Goal: Contribute content: Add original content to the website for others to see

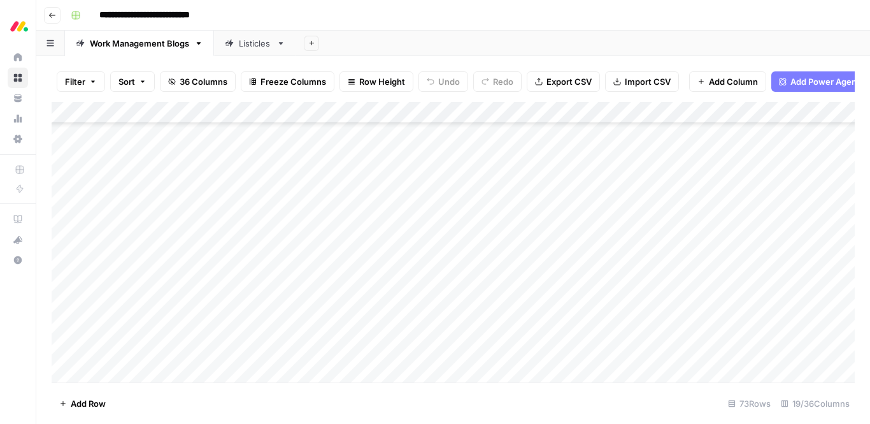
scroll to position [751, 0]
type input "*"
type input "**********"
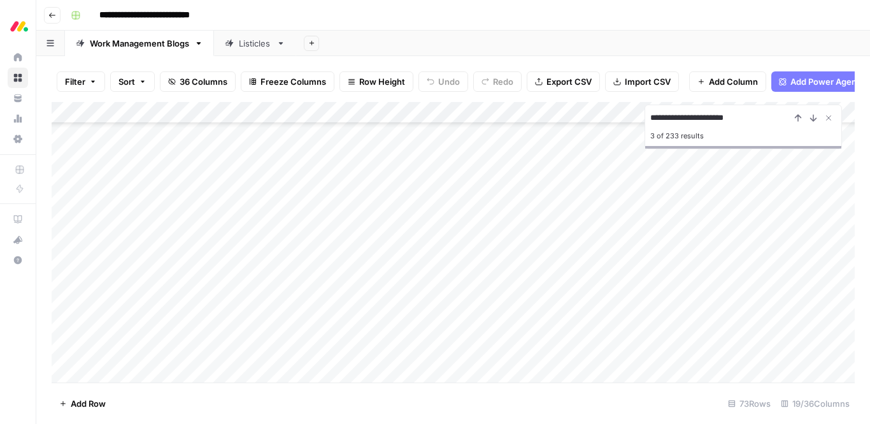
click at [347, 279] on div "Add Column" at bounding box center [453, 242] width 803 height 280
click at [348, 279] on div "Add Column" at bounding box center [453, 242] width 803 height 280
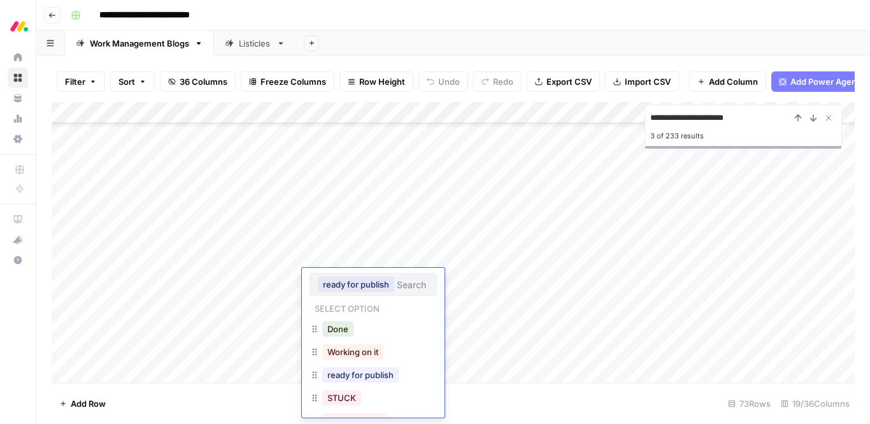
click at [173, 273] on div "Add Column" at bounding box center [453, 242] width 803 height 280
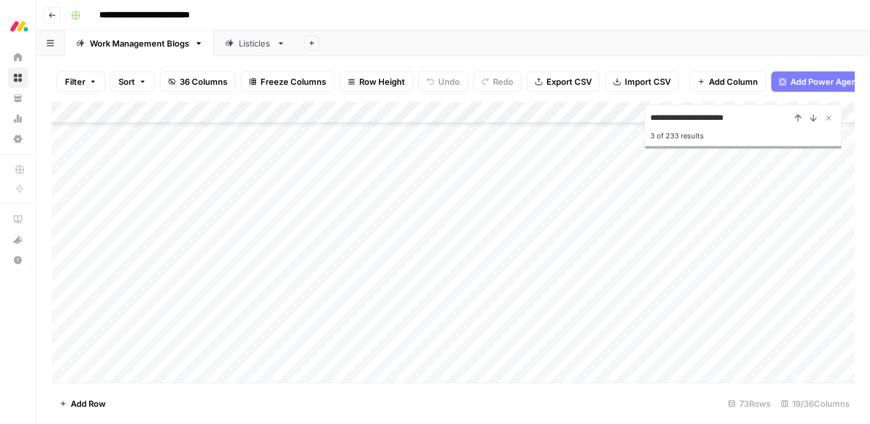
click at [164, 276] on div "Add Column" at bounding box center [453, 242] width 803 height 280
click at [513, 284] on div "Add Column" at bounding box center [453, 242] width 803 height 280
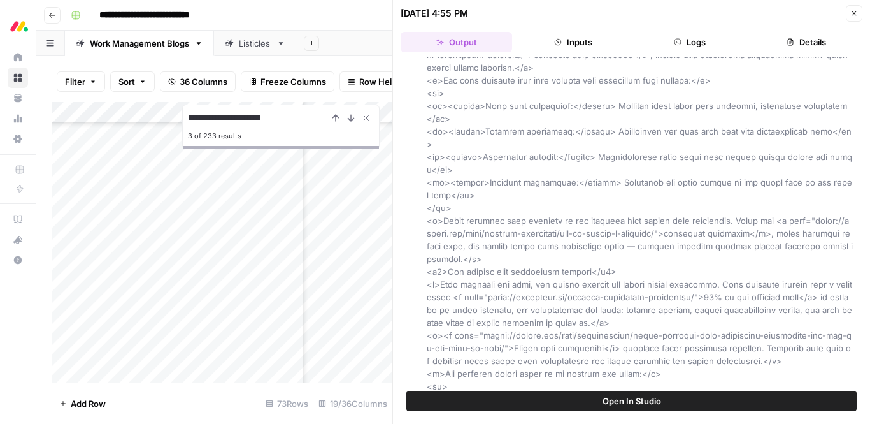
scroll to position [645, 0]
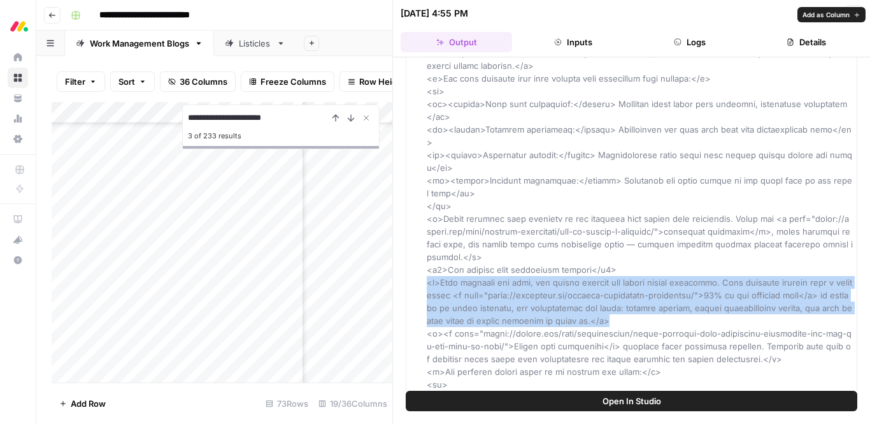
drag, startPoint x: 429, startPoint y: 243, endPoint x: 628, endPoint y: 282, distance: 203.1
copy span "<p>When projects run late, the damage extends far beyond missed deadlines. With…"
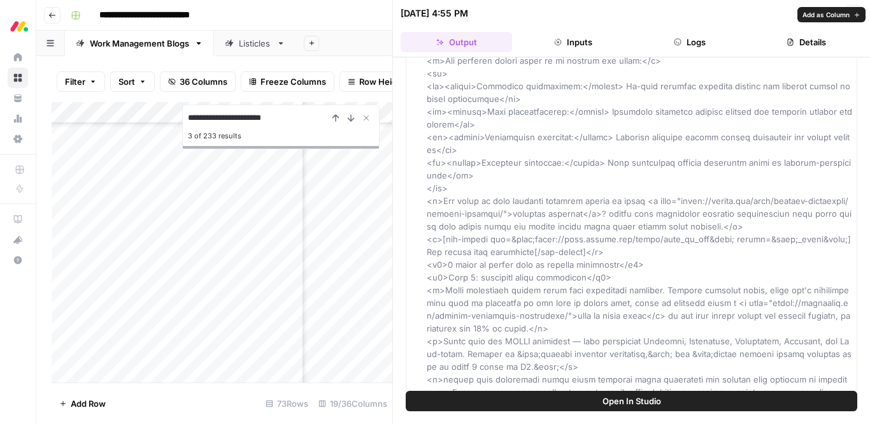
scroll to position [961, 0]
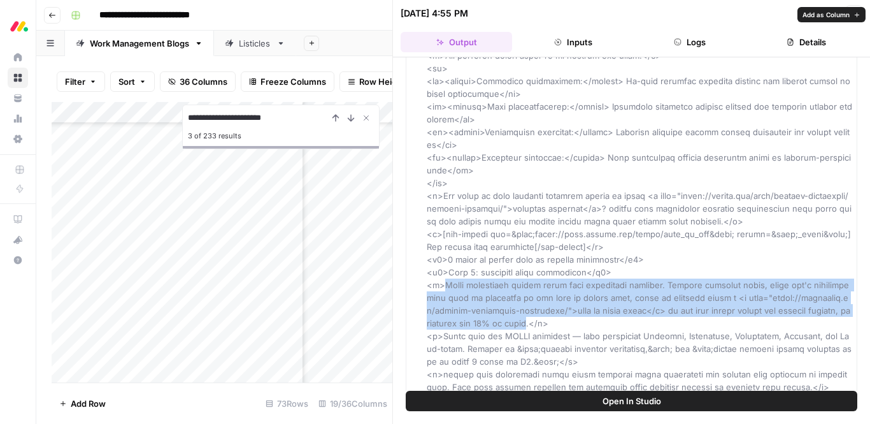
drag, startPoint x: 444, startPoint y: 247, endPoint x: 505, endPoint y: 282, distance: 70.8
copy span "Clear objectives anchor every time management decision. Without specific goals,…"
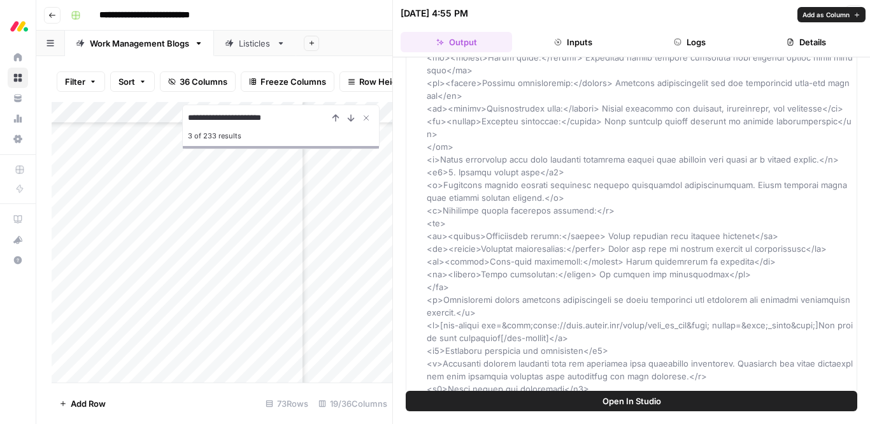
scroll to position [2542, 0]
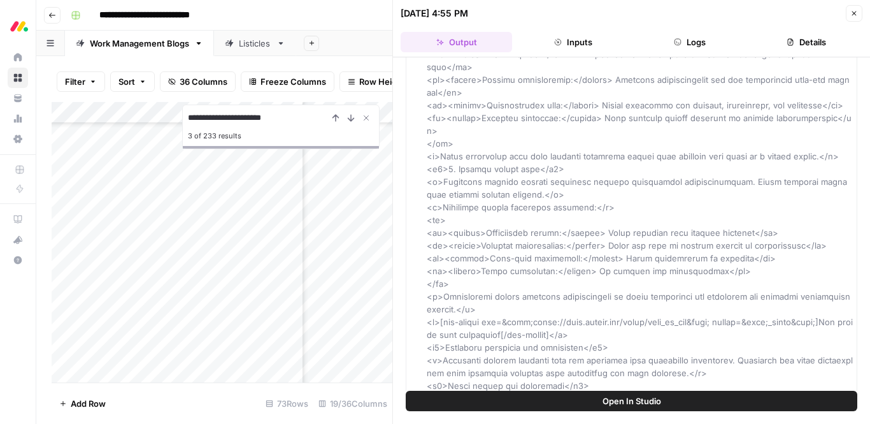
type input "*"
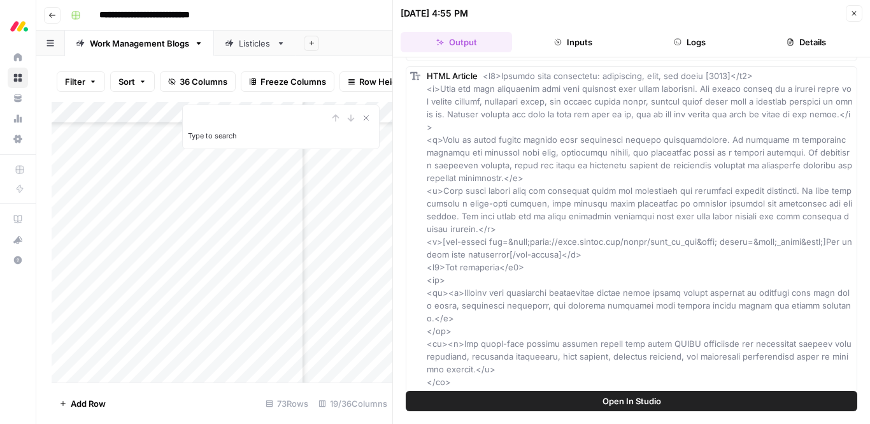
scroll to position [0, 0]
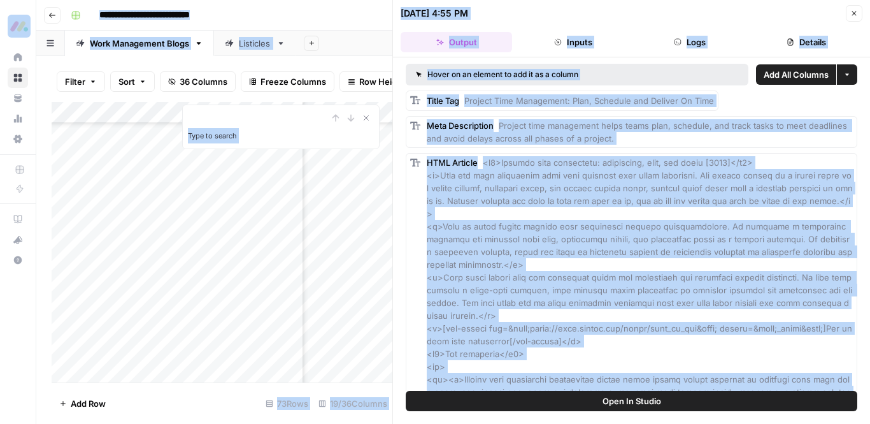
copy body "[DATE][DOMAIN_NAME] Home Browse Your Data Usage Settings Recent Grids Work Mana…"
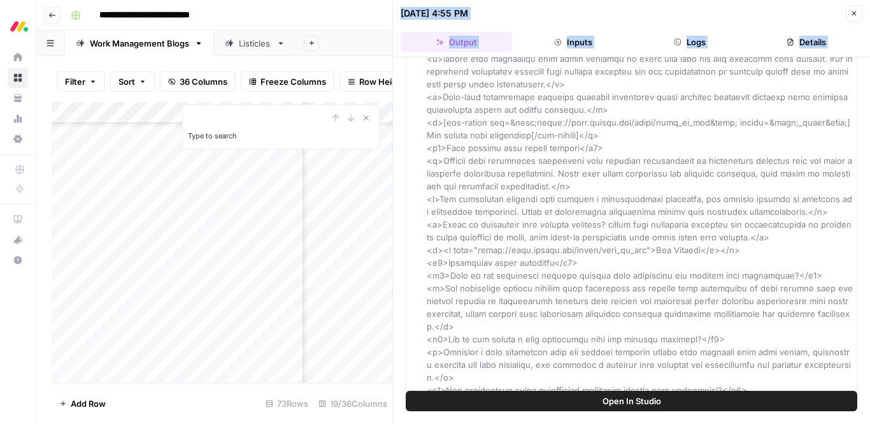
scroll to position [4145, 0]
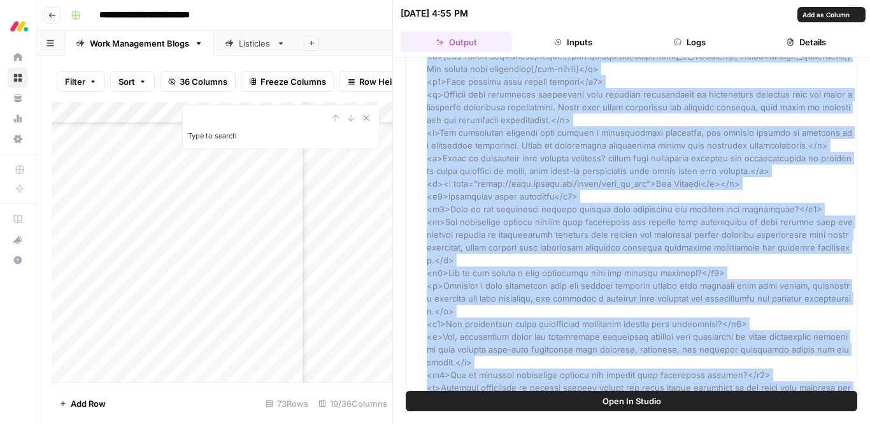
drag, startPoint x: 483, startPoint y: 162, endPoint x: 470, endPoint y: 380, distance: 218.9
copy span "<h1>Project time management: strategies, tips, and tools [2025]</h1> <p>Even th…"
click at [850, 12] on icon "button" at bounding box center [854, 14] width 8 height 8
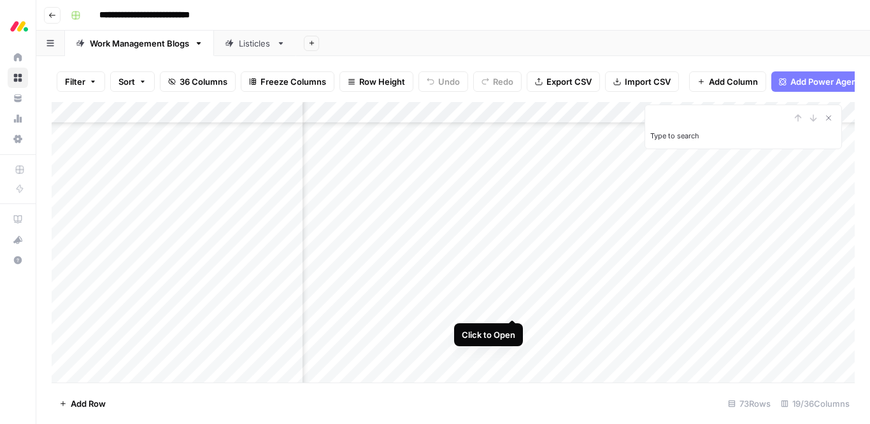
click at [513, 307] on div "Add Column" at bounding box center [453, 242] width 803 height 280
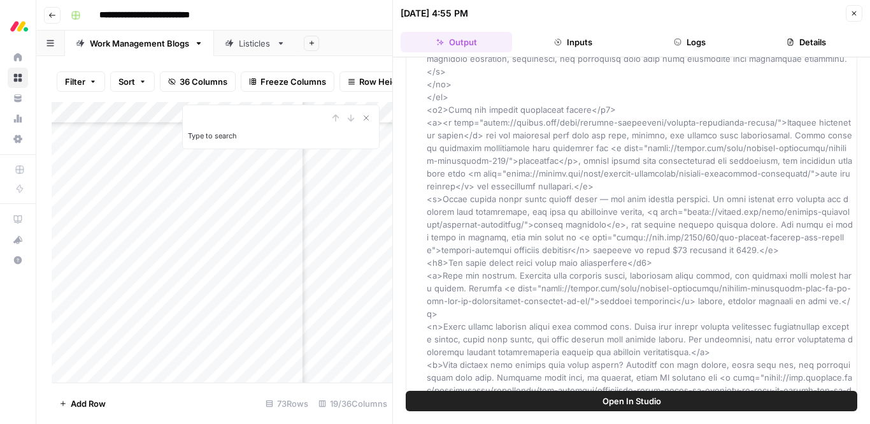
scroll to position [500, 0]
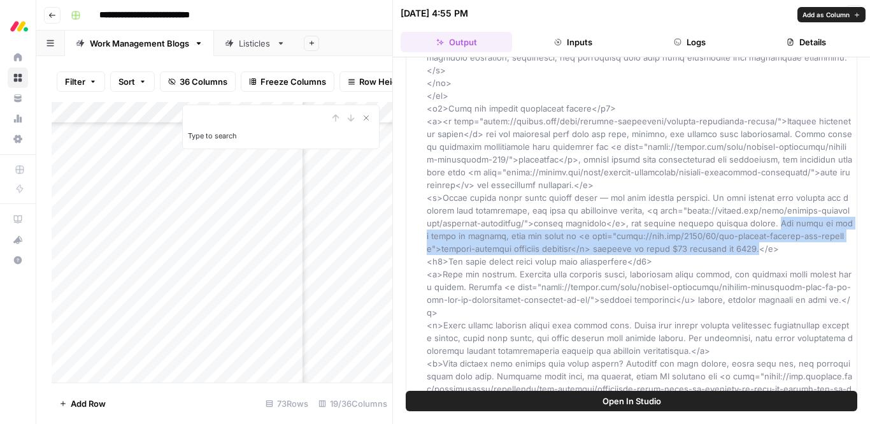
drag, startPoint x: 718, startPoint y: 235, endPoint x: 794, endPoint y: 206, distance: 81.3
copy span "The scale of this shift is massive, with the value of <a href="[URL][DOMAIN_NAM…"
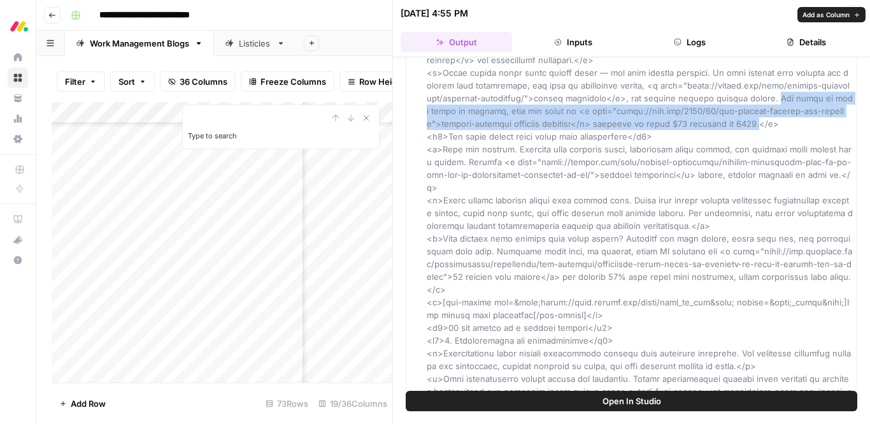
scroll to position [629, 0]
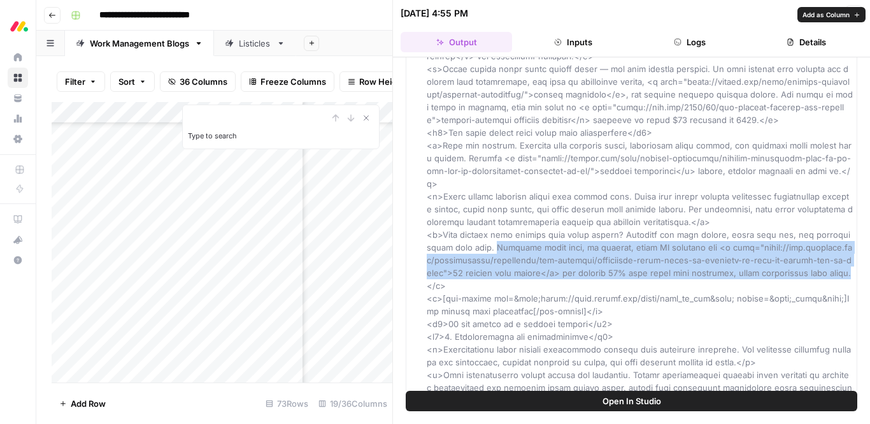
drag, startPoint x: 480, startPoint y: 222, endPoint x: 813, endPoint y: 246, distance: 334.0
copy span "Research shows that, on average, large IT projects run <a href="[URL][DOMAIN_NA…"
click at [855, 10] on icon "button" at bounding box center [854, 14] width 8 height 8
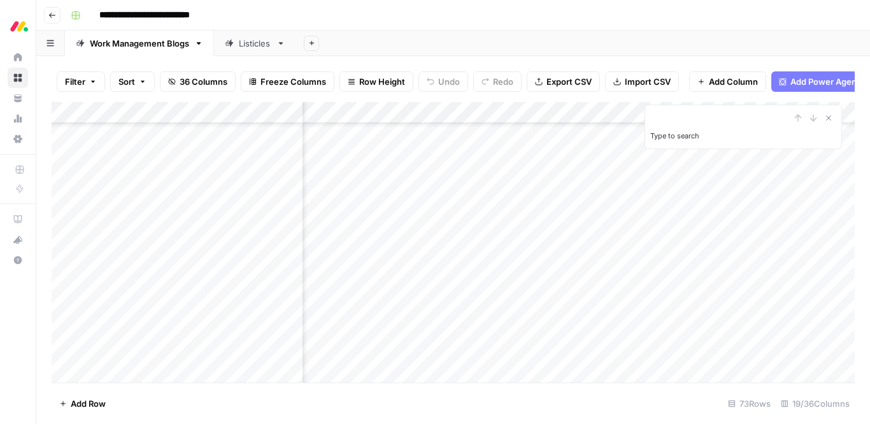
click at [510, 305] on div "Add Column" at bounding box center [453, 242] width 803 height 280
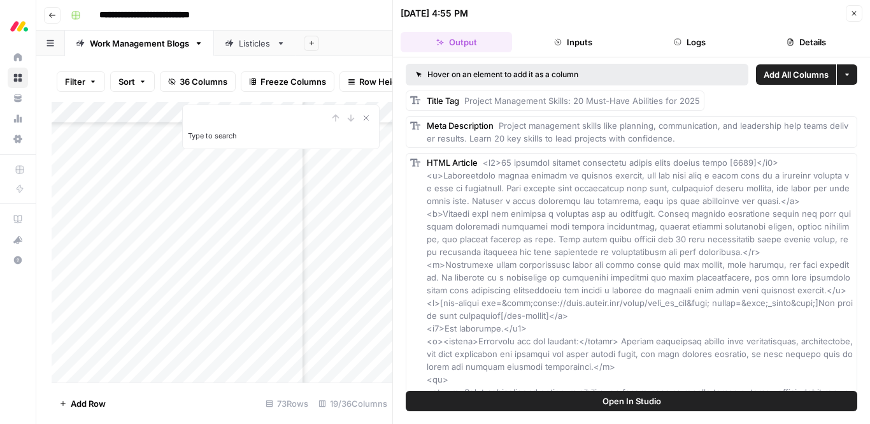
click at [855, 15] on icon "button" at bounding box center [854, 13] width 4 height 4
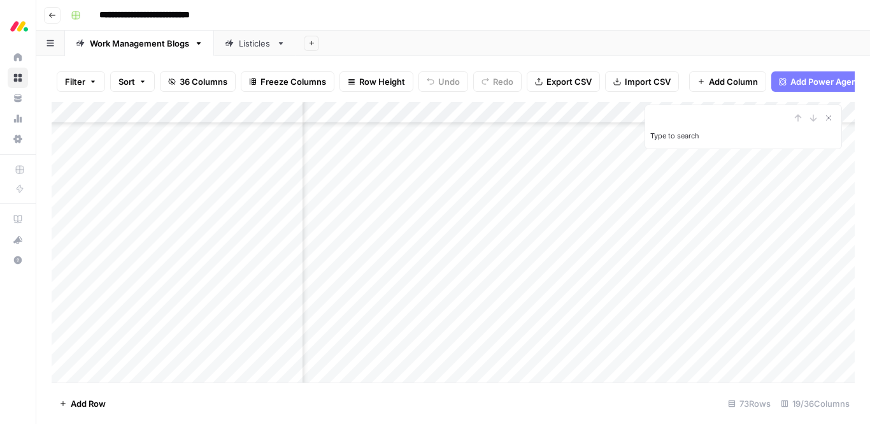
click at [511, 282] on div "Add Column" at bounding box center [453, 242] width 803 height 280
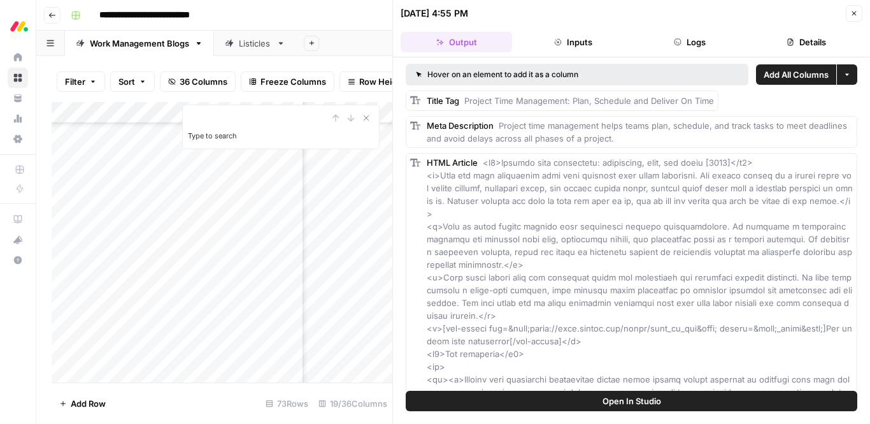
click at [854, 13] on icon "button" at bounding box center [854, 13] width 4 height 4
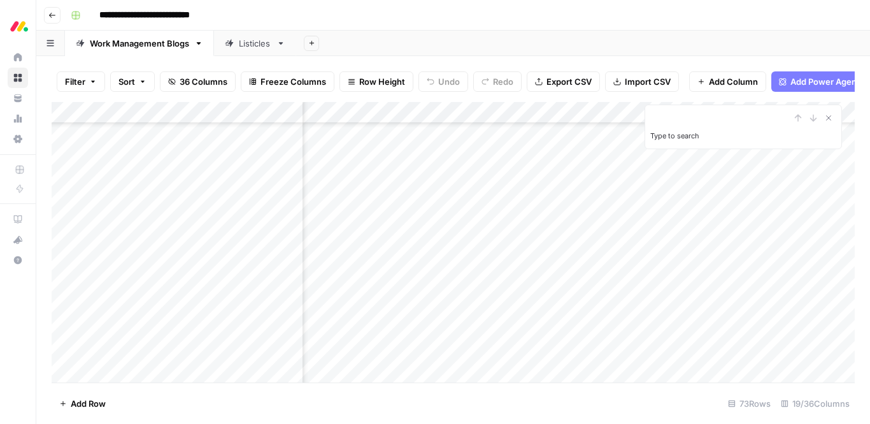
scroll to position [866, 1191]
click at [492, 304] on div "Add Column" at bounding box center [453, 242] width 803 height 280
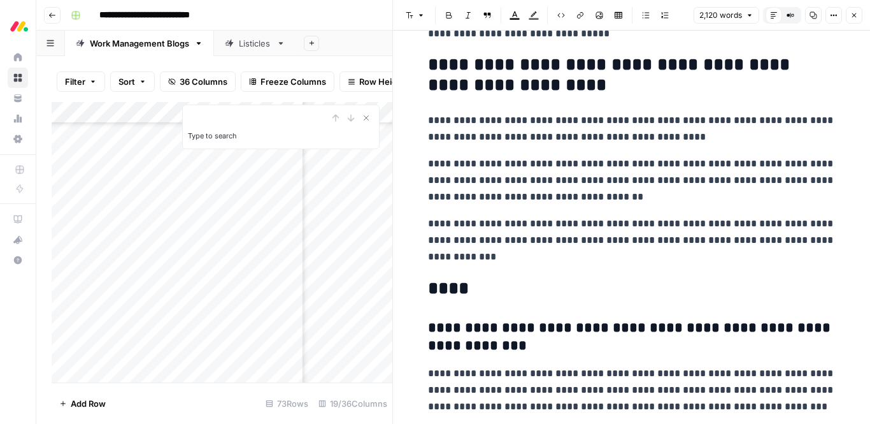
scroll to position [5121, 0]
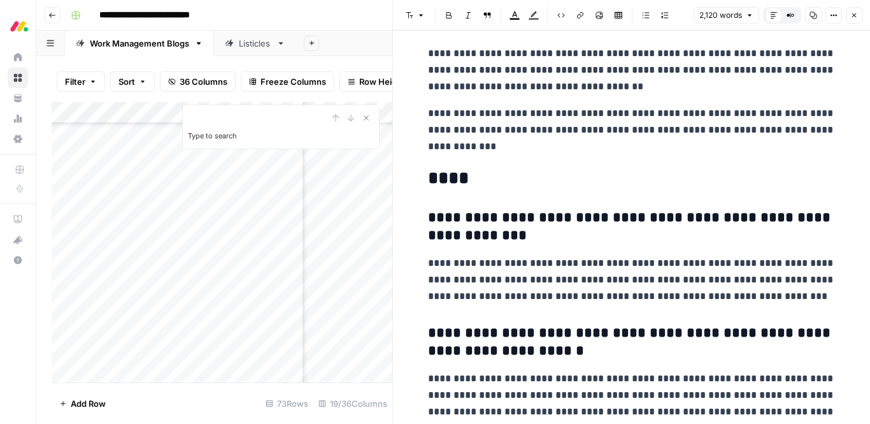
click at [543, 146] on p "**********" at bounding box center [632, 130] width 408 height 50
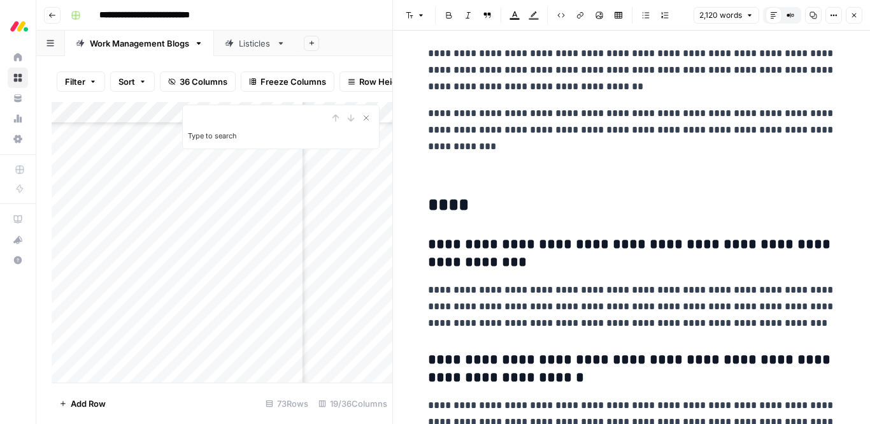
drag, startPoint x: 440, startPoint y: 176, endPoint x: 469, endPoint y: 173, distance: 30.1
click at [469, 173] on p at bounding box center [632, 173] width 408 height 17
click at [833, 16] on icon "button" at bounding box center [834, 15] width 8 height 8
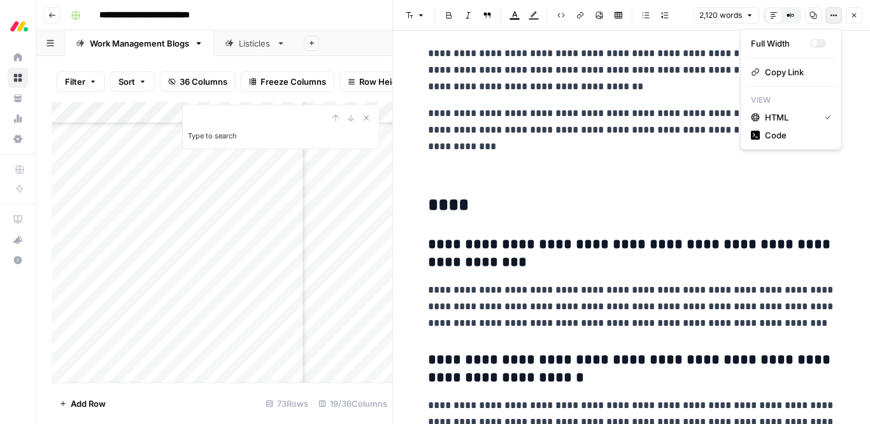
click at [833, 16] on icon "button" at bounding box center [834, 15] width 8 height 8
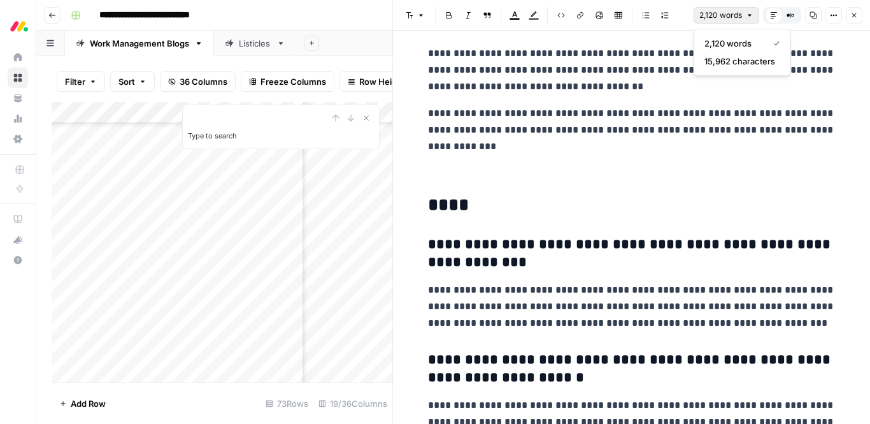
click at [748, 17] on icon "button" at bounding box center [750, 15] width 8 height 8
drag, startPoint x: 429, startPoint y: 176, endPoint x: 464, endPoint y: 170, distance: 35.0
click at [464, 170] on p at bounding box center [632, 173] width 408 height 17
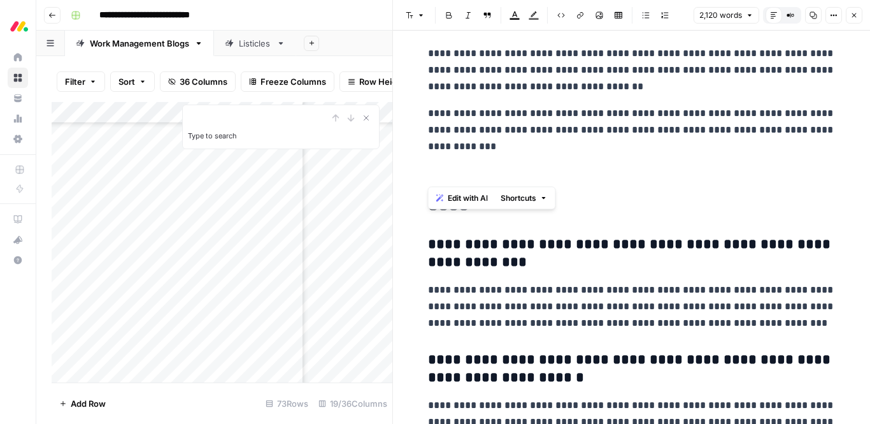
click at [518, 197] on span "Shortcuts" at bounding box center [519, 197] width 36 height 11
click at [474, 196] on span "Edit with AI" at bounding box center [468, 197] width 40 height 11
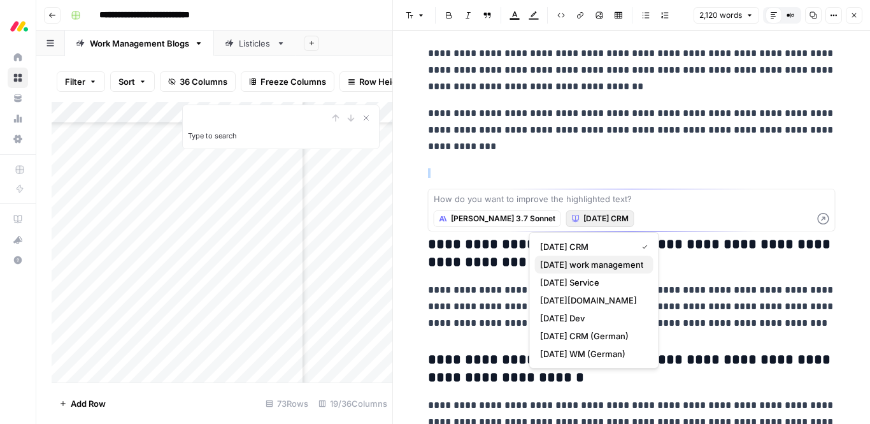
drag, startPoint x: 559, startPoint y: 218, endPoint x: 566, endPoint y: 265, distance: 46.9
click at [566, 265] on body "**********" at bounding box center [435, 212] width 870 height 424
click at [566, 265] on span "[DATE] work management" at bounding box center [591, 264] width 103 height 13
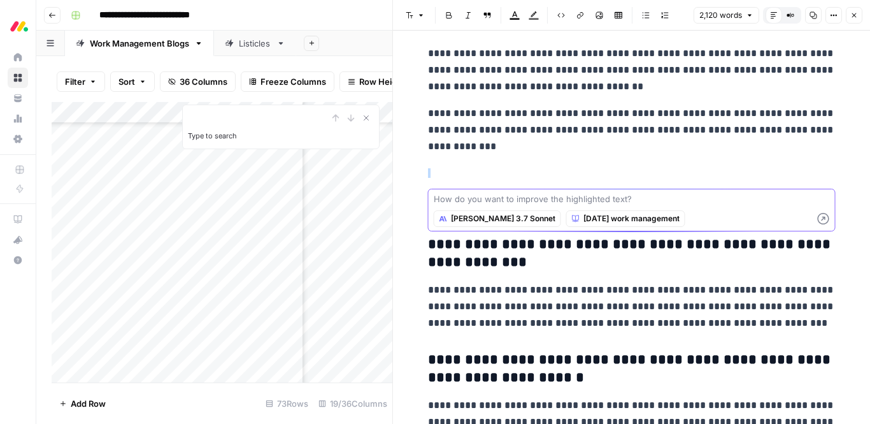
click at [518, 201] on textarea at bounding box center [632, 198] width 396 height 13
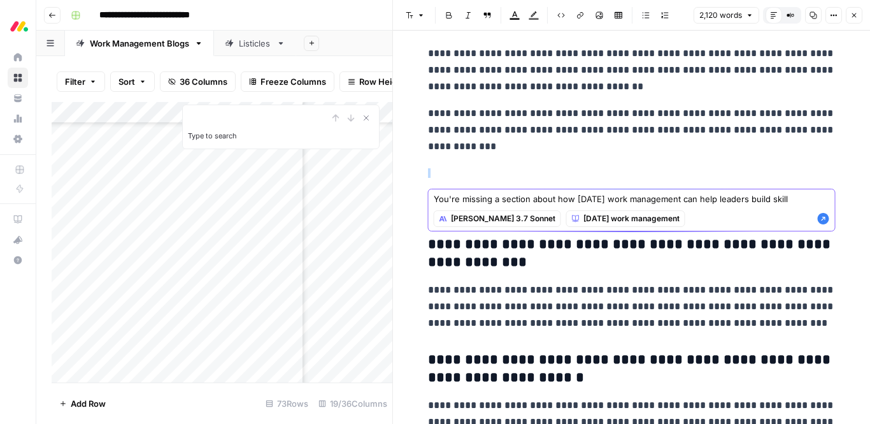
type textarea "You're missing a section about how [DATE] work management can help leaders buil…"
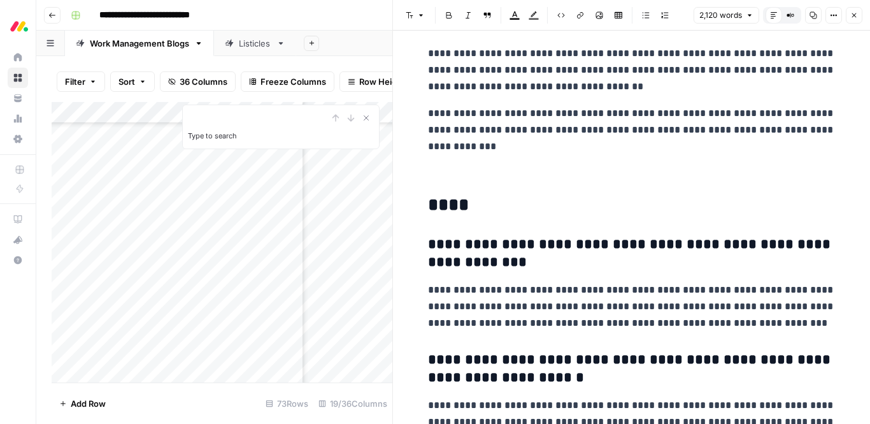
click at [516, 145] on p "**********" at bounding box center [632, 130] width 408 height 50
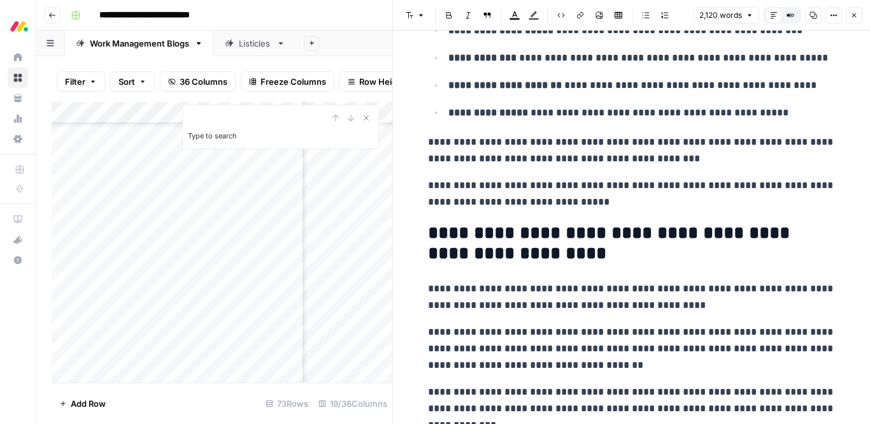
scroll to position [4844, 0]
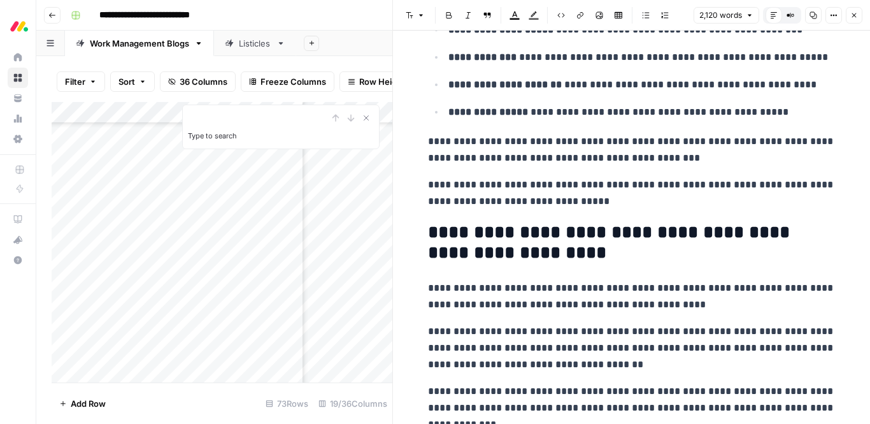
click at [643, 204] on p "**********" at bounding box center [632, 192] width 408 height 33
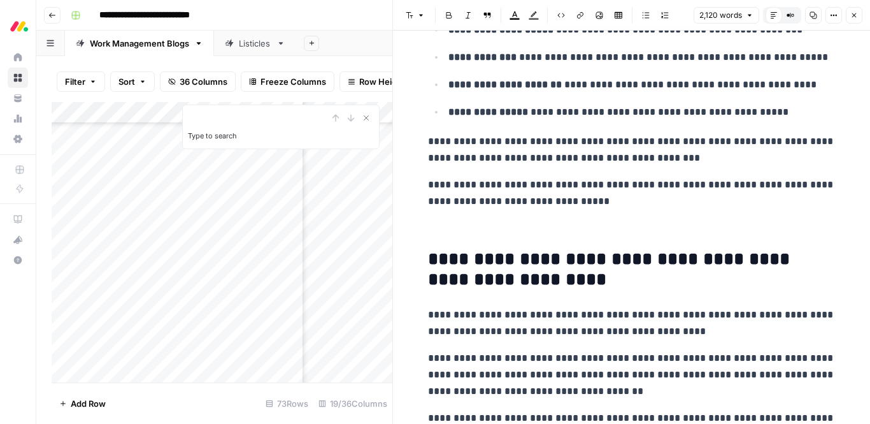
click at [540, 231] on p at bounding box center [632, 228] width 408 height 17
drag, startPoint x: 518, startPoint y: 226, endPoint x: 404, endPoint y: 226, distance: 113.4
click at [464, 255] on span "Edit with AI" at bounding box center [468, 252] width 40 height 11
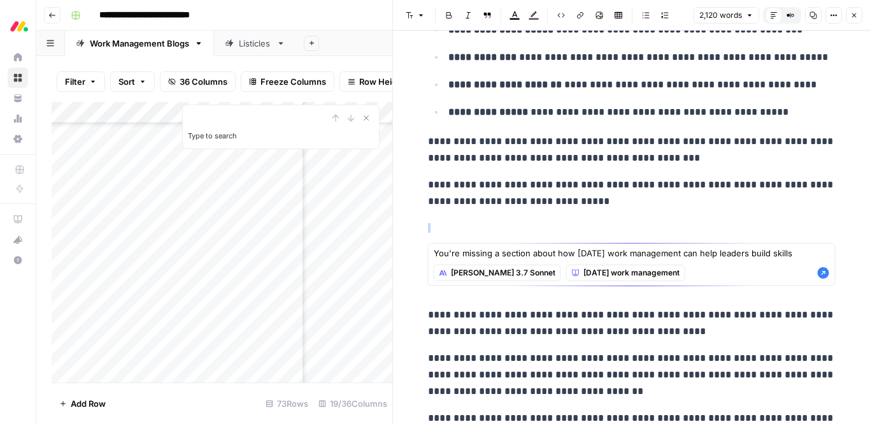
click at [501, 252] on textarea "You're missing a section about how [DATE] work management can help leaders buil…" at bounding box center [632, 253] width 396 height 13
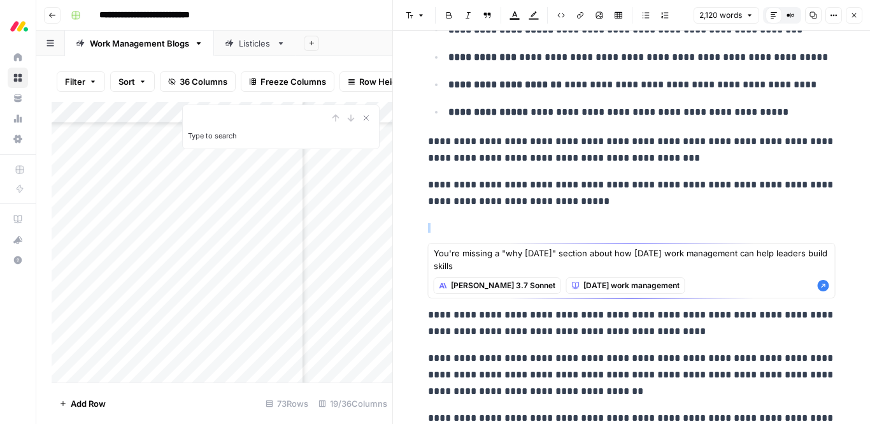
click at [643, 269] on textarea "You're missing a "why [DATE]" section about how [DATE] work management can help…" at bounding box center [632, 259] width 396 height 25
type textarea "You're missing a "why [DATE]" section about how [DATE] work management can help…"
click at [462, 287] on span "[PERSON_NAME] 3.7 Sonnet" at bounding box center [503, 285] width 104 height 11
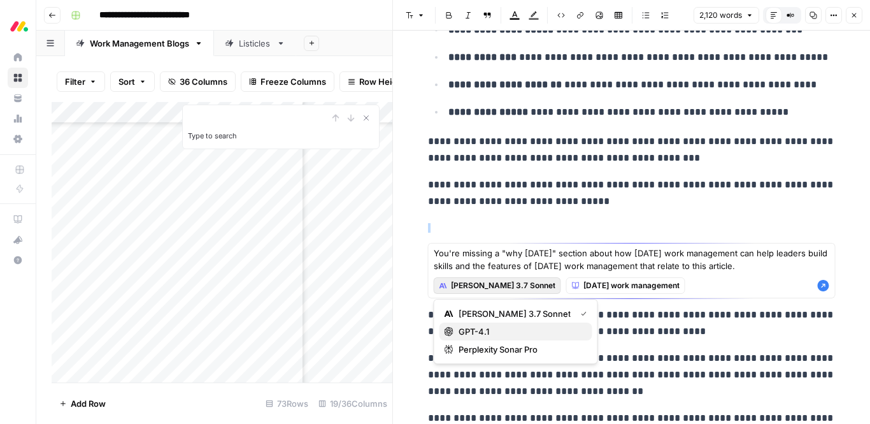
click at [478, 328] on span "GPT-4.1" at bounding box center [521, 331] width 124 height 13
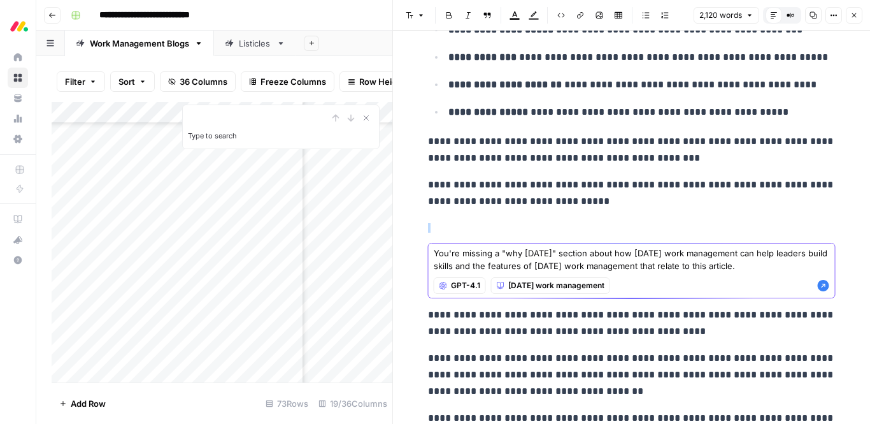
click at [821, 284] on icon "button" at bounding box center [823, 285] width 11 height 11
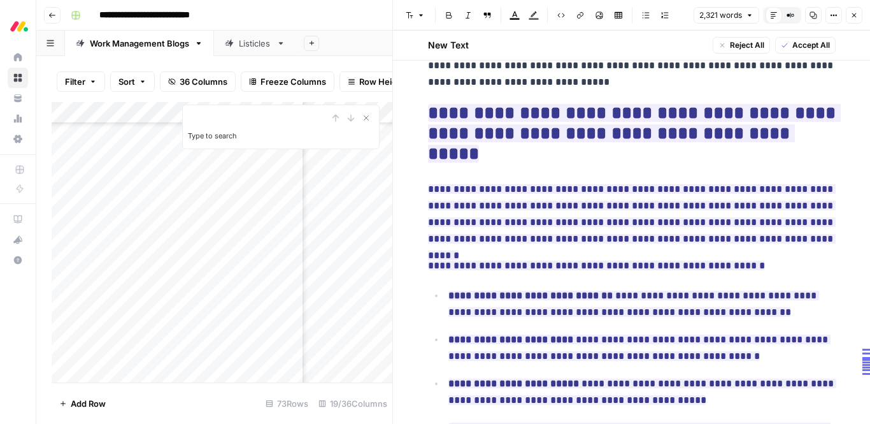
scroll to position [4987, 0]
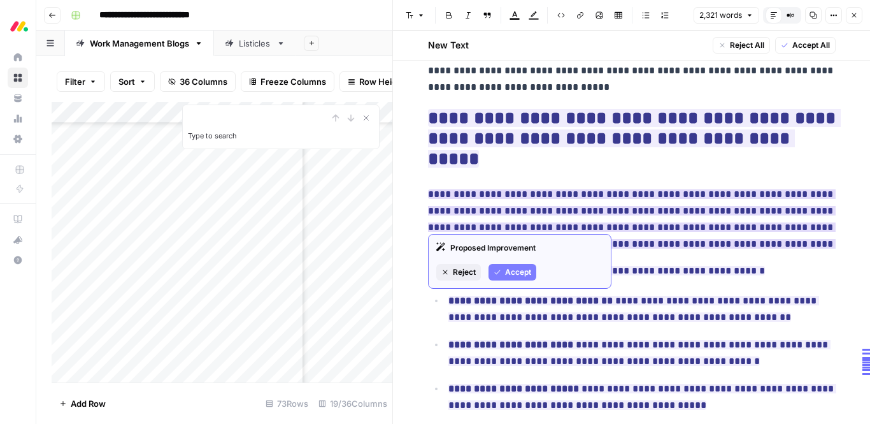
click at [511, 273] on span "Accept" at bounding box center [518, 271] width 26 height 11
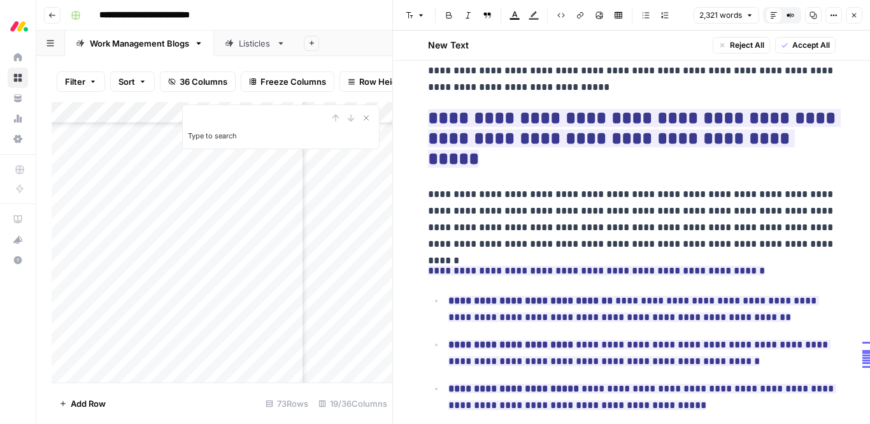
click at [506, 222] on p "**********" at bounding box center [632, 219] width 408 height 66
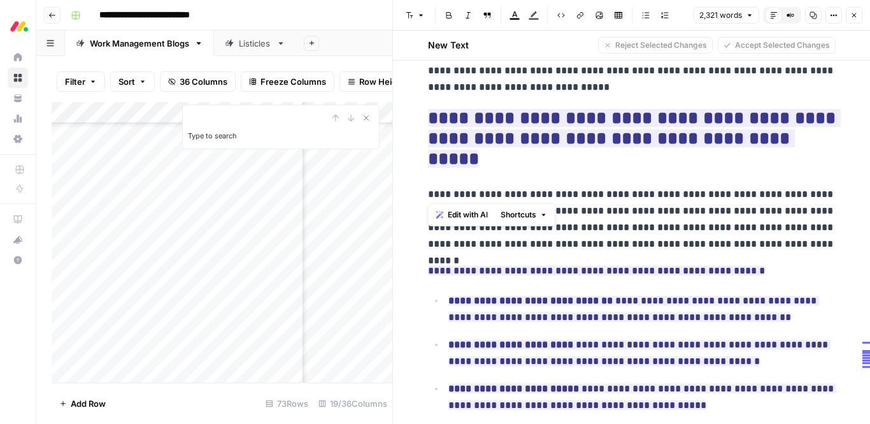
drag, startPoint x: 485, startPoint y: 192, endPoint x: 424, endPoint y: 178, distance: 62.0
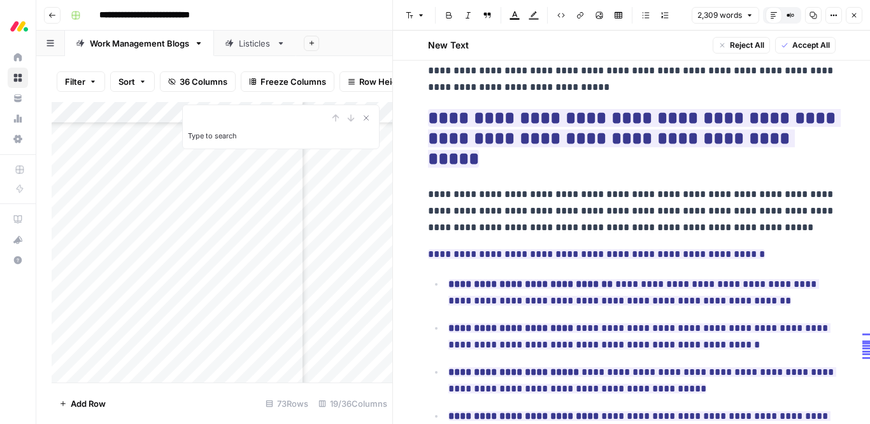
click at [826, 186] on p "**********" at bounding box center [632, 211] width 408 height 50
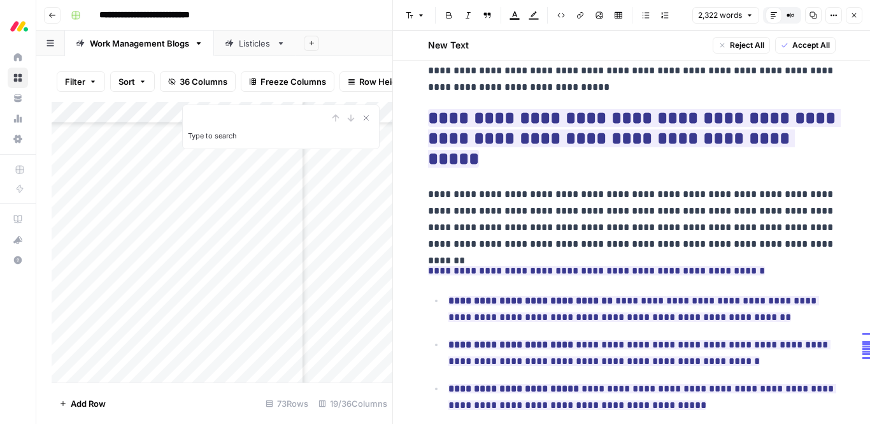
click at [665, 208] on p "**********" at bounding box center [632, 219] width 408 height 66
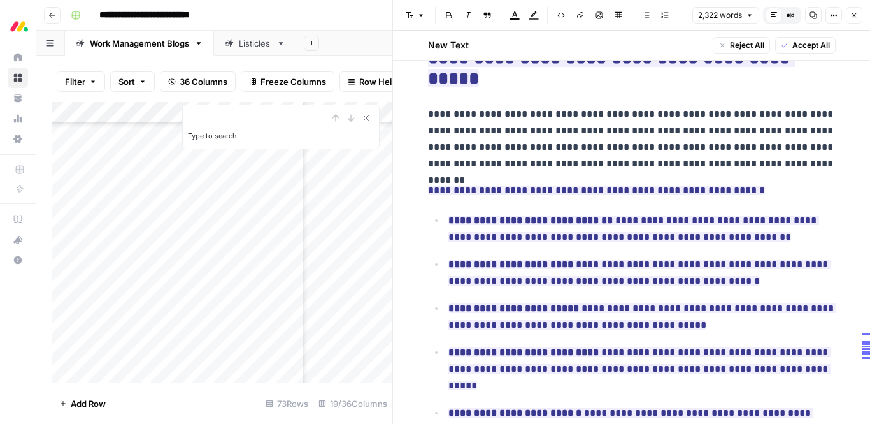
scroll to position [5071, 0]
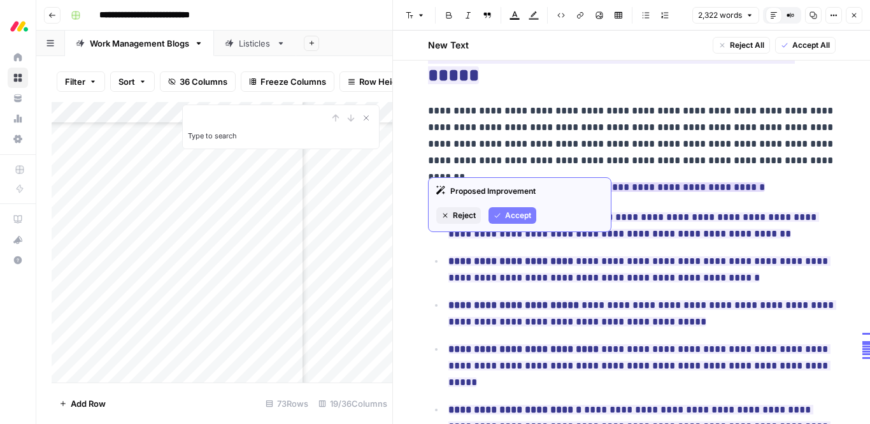
click at [517, 211] on span "Accept" at bounding box center [518, 215] width 26 height 11
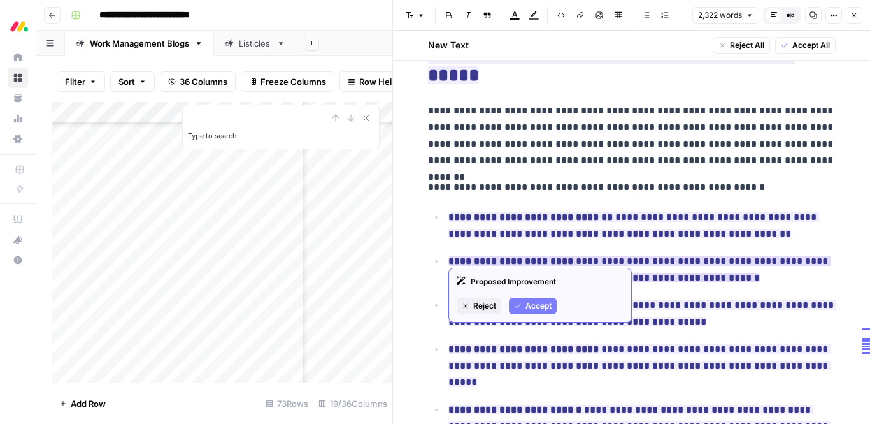
click at [529, 299] on button "Accept" at bounding box center [533, 305] width 48 height 17
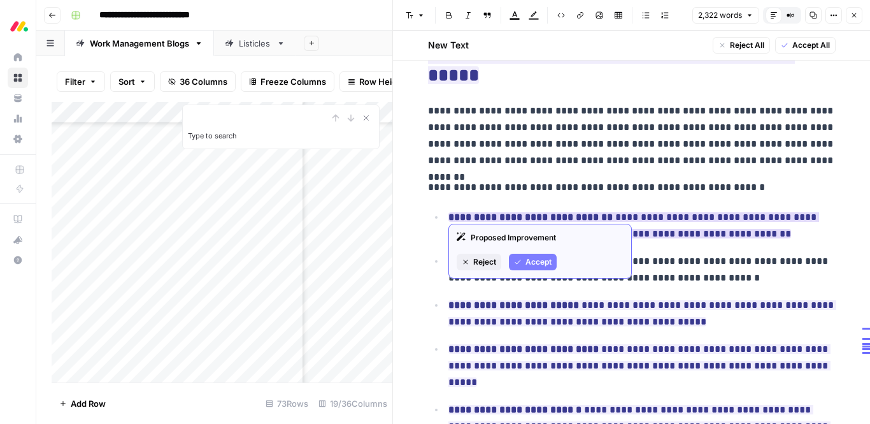
click at [527, 256] on span "Accept" at bounding box center [539, 261] width 26 height 11
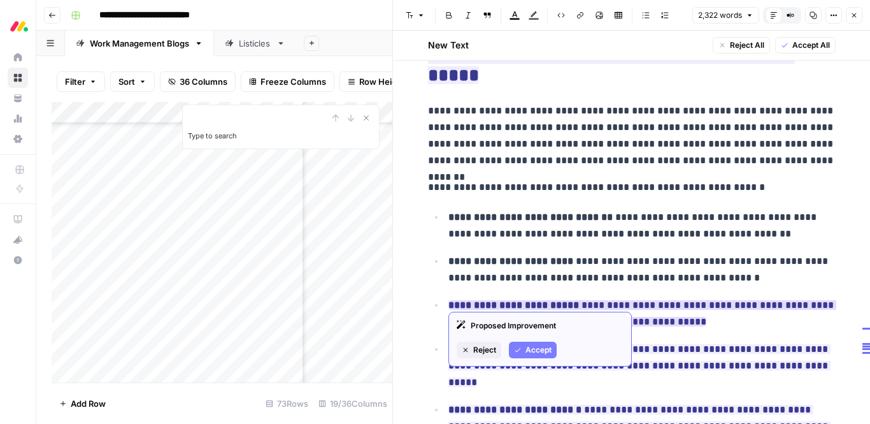
click at [522, 342] on button "Accept" at bounding box center [533, 349] width 48 height 17
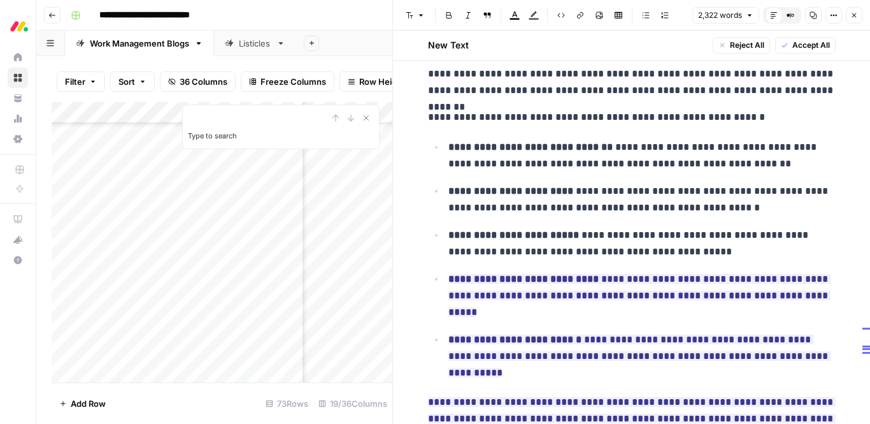
scroll to position [5172, 0]
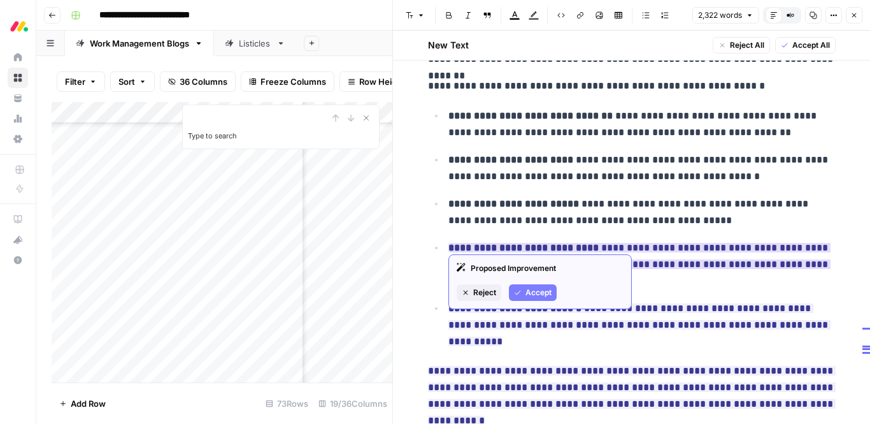
click at [529, 289] on span "Accept" at bounding box center [539, 292] width 26 height 11
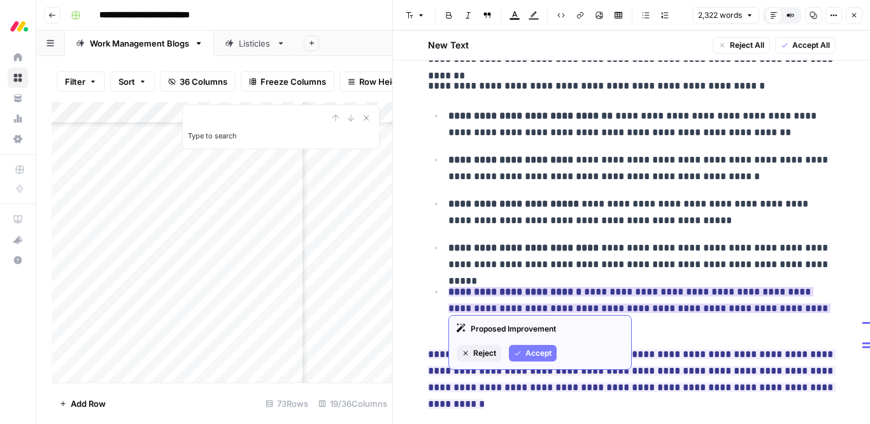
click at [529, 354] on span "Accept" at bounding box center [539, 352] width 26 height 11
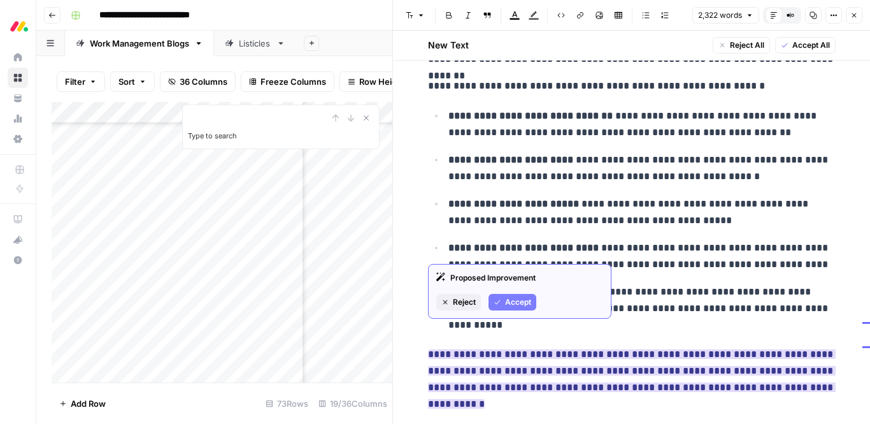
click at [522, 301] on span "Accept" at bounding box center [518, 301] width 26 height 11
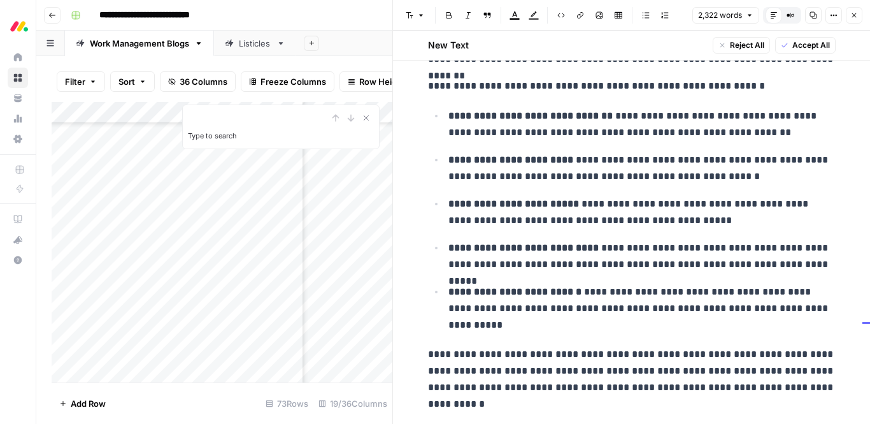
click at [697, 283] on p "**********" at bounding box center [641, 308] width 387 height 50
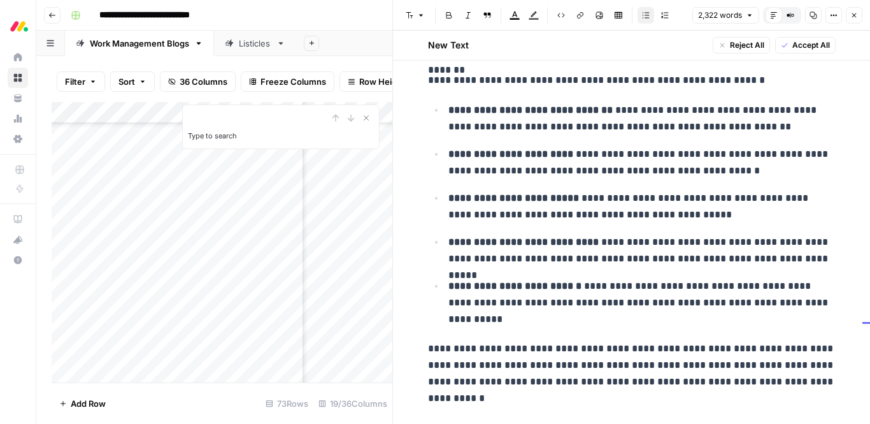
scroll to position [5179, 0]
click at [634, 343] on p "**********" at bounding box center [632, 373] width 408 height 66
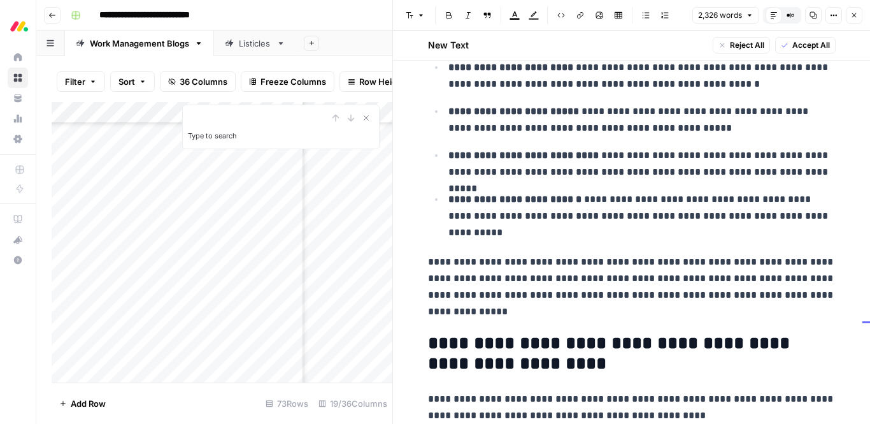
scroll to position [5275, 0]
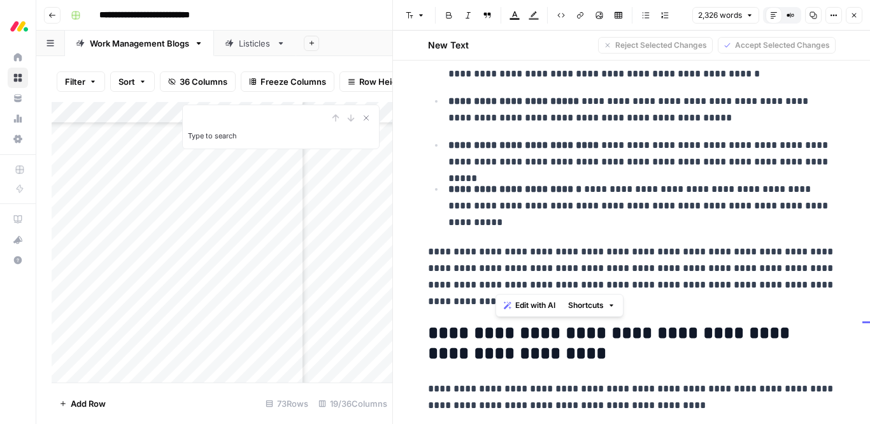
drag, startPoint x: 559, startPoint y: 282, endPoint x: 521, endPoint y: 266, distance: 40.6
click at [521, 266] on p "**********" at bounding box center [632, 276] width 408 height 66
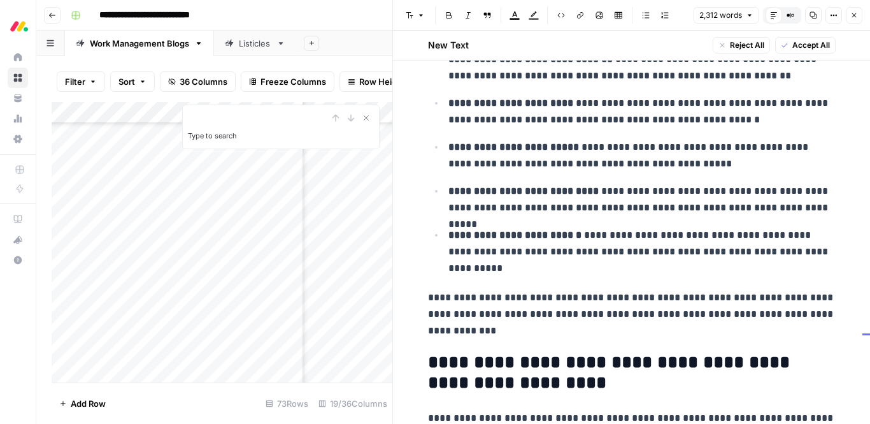
scroll to position [5243, 0]
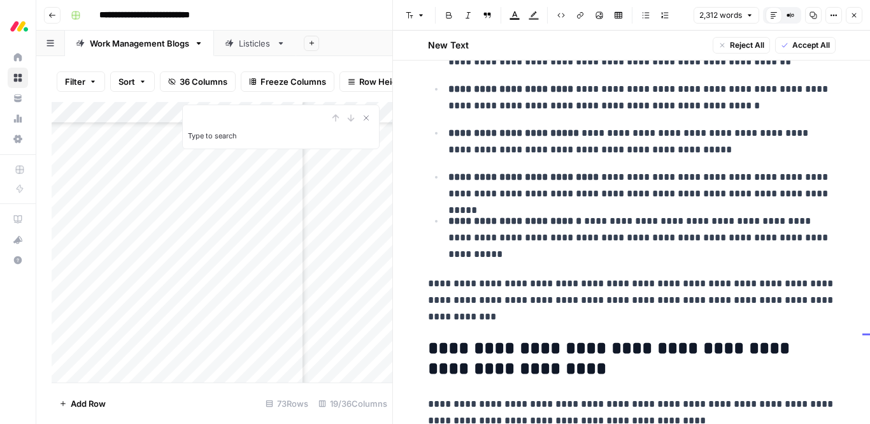
click at [718, 338] on h2 "**********" at bounding box center [632, 358] width 408 height 41
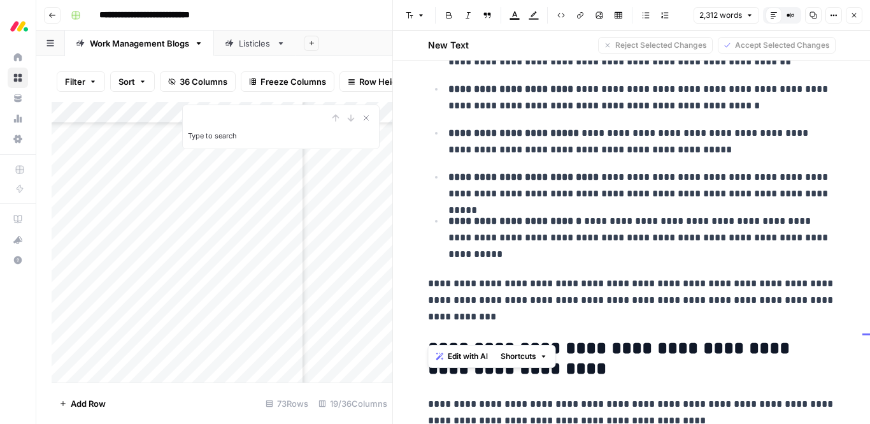
click at [714, 338] on h2 "**********" at bounding box center [632, 358] width 408 height 41
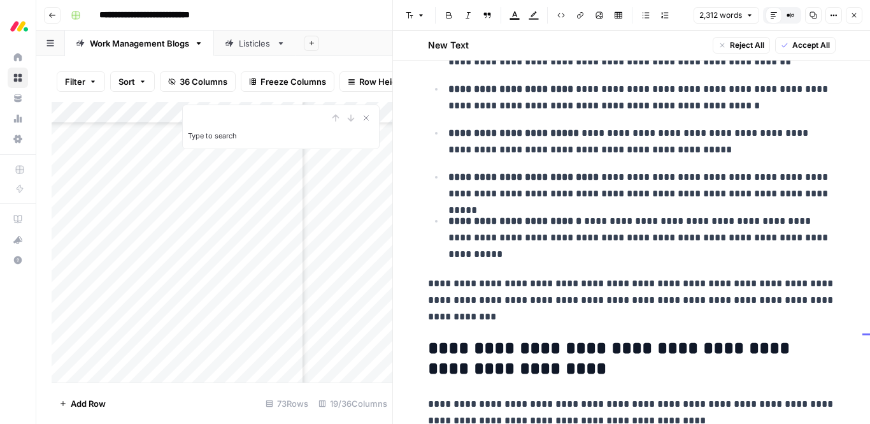
click at [714, 338] on h2 "**********" at bounding box center [632, 358] width 408 height 41
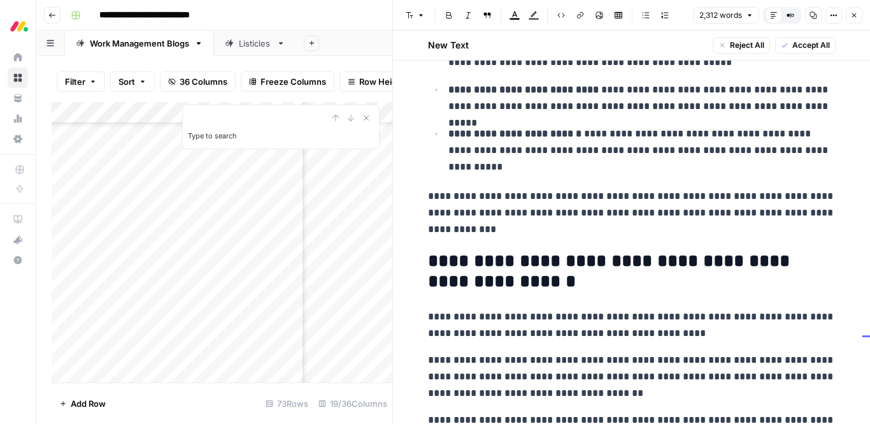
scroll to position [5321, 0]
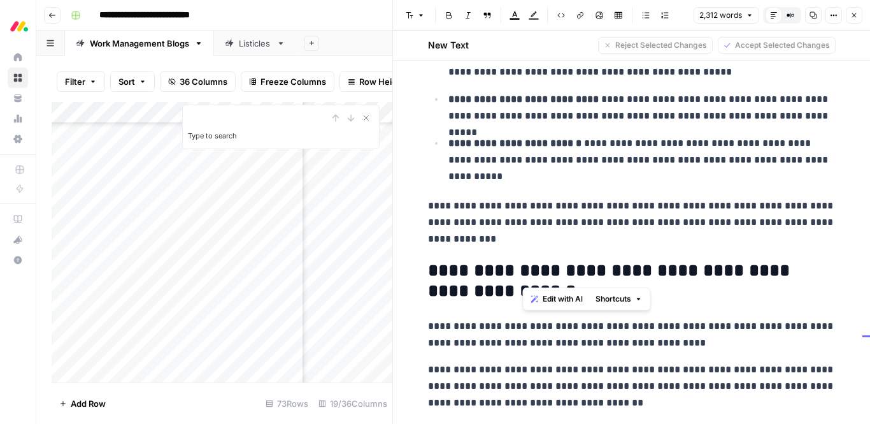
drag, startPoint x: 561, startPoint y: 269, endPoint x: 526, endPoint y: 54, distance: 217.6
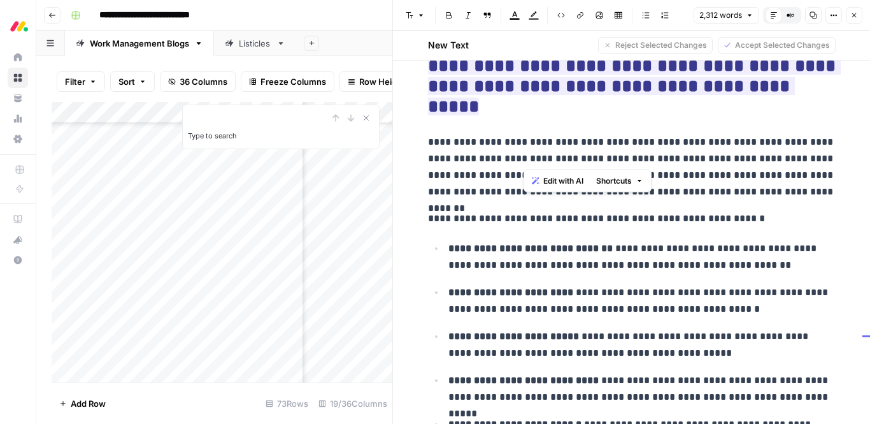
scroll to position [5033, 0]
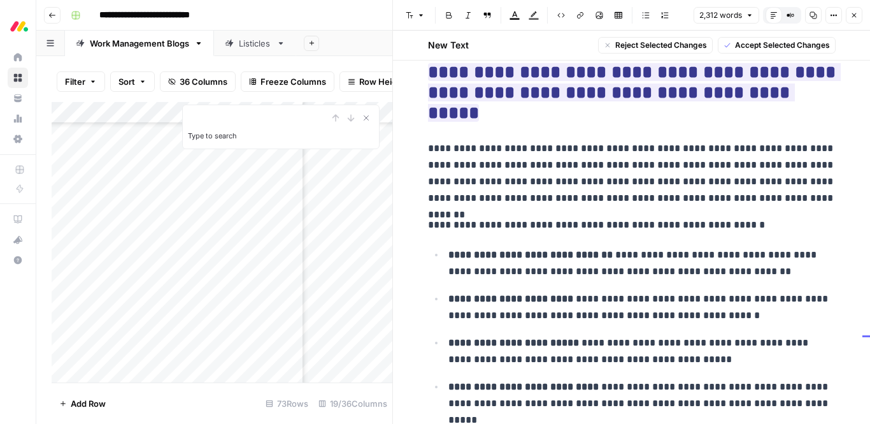
copy div "**********"
click at [857, 15] on span "Close" at bounding box center [857, 15] width 1 height 1
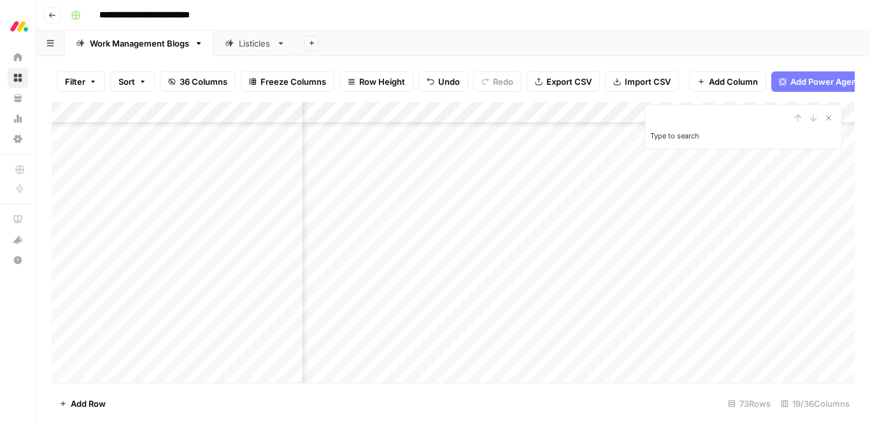
scroll to position [866, 1311]
click at [759, 306] on div "Add Column" at bounding box center [453, 242] width 803 height 280
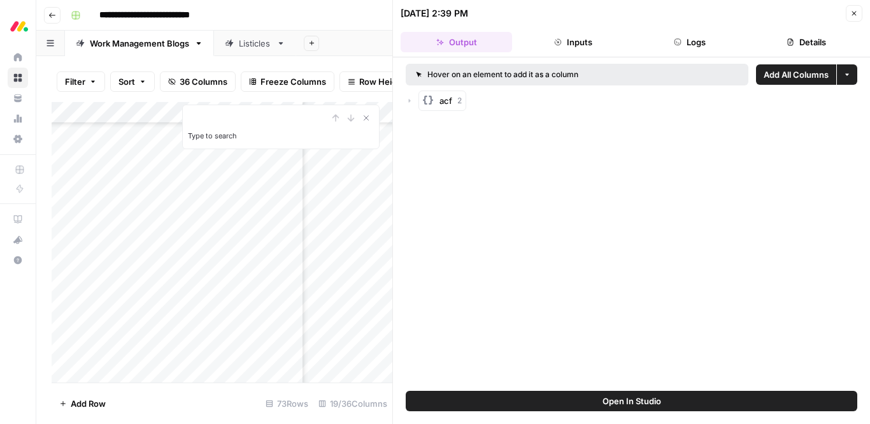
click at [847, 17] on button "Close" at bounding box center [854, 13] width 17 height 17
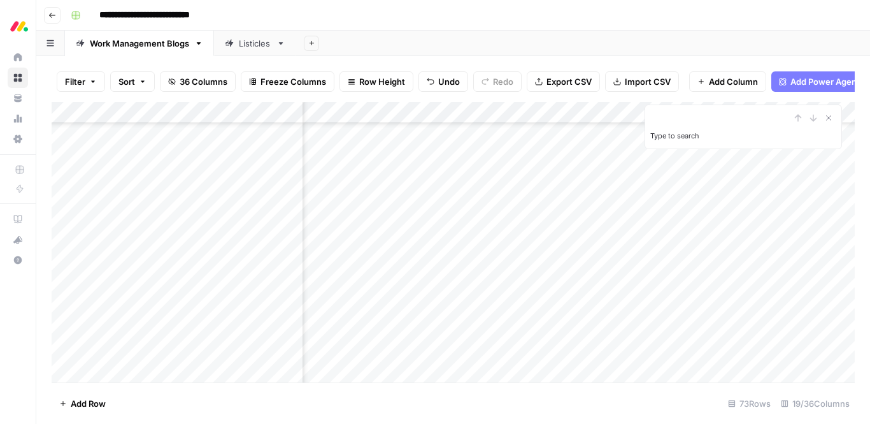
scroll to position [866, 0]
click at [340, 285] on div "Add Column" at bounding box center [453, 242] width 803 height 280
click at [327, 285] on div "Add Column" at bounding box center [453, 242] width 803 height 280
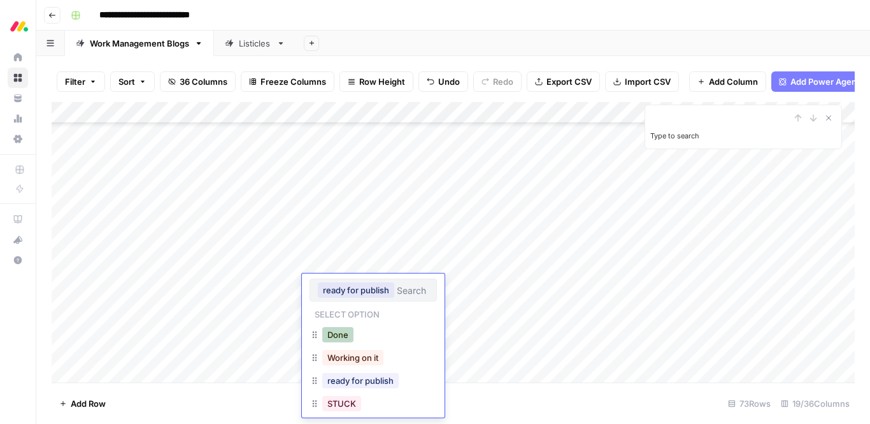
click at [338, 334] on button "Done" at bounding box center [337, 334] width 31 height 15
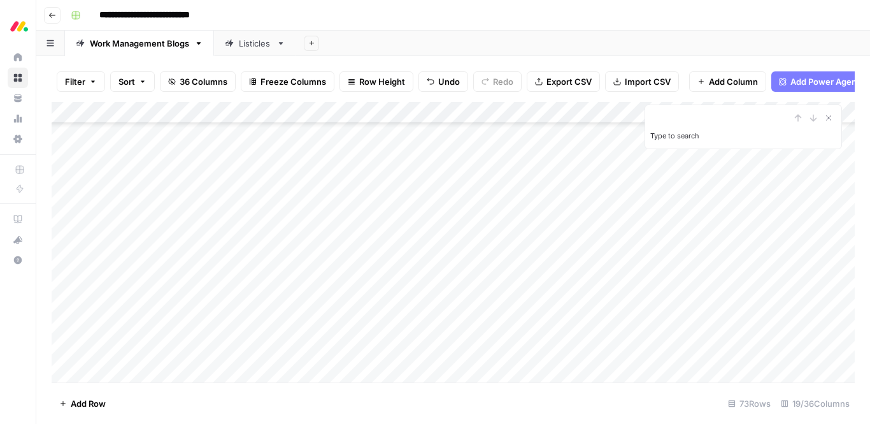
click at [337, 314] on div "Add Column" at bounding box center [453, 242] width 803 height 280
click at [336, 309] on div "Add Column" at bounding box center [453, 242] width 803 height 280
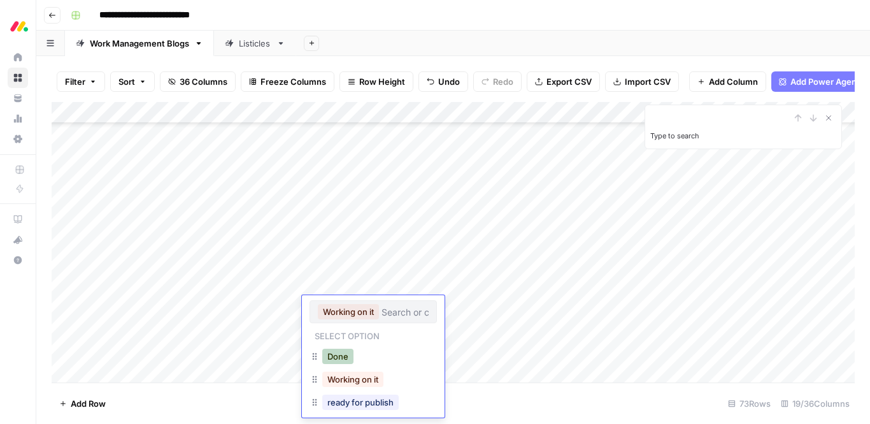
click at [339, 354] on button "Done" at bounding box center [337, 355] width 31 height 15
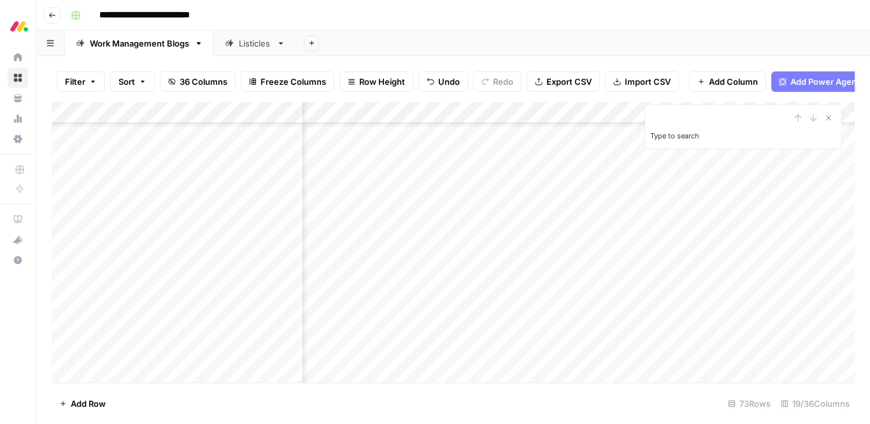
scroll to position [913, 738]
click at [668, 283] on div "Add Column" at bounding box center [453, 242] width 803 height 280
click at [829, 117] on icon "Close Search" at bounding box center [829, 118] width 10 height 10
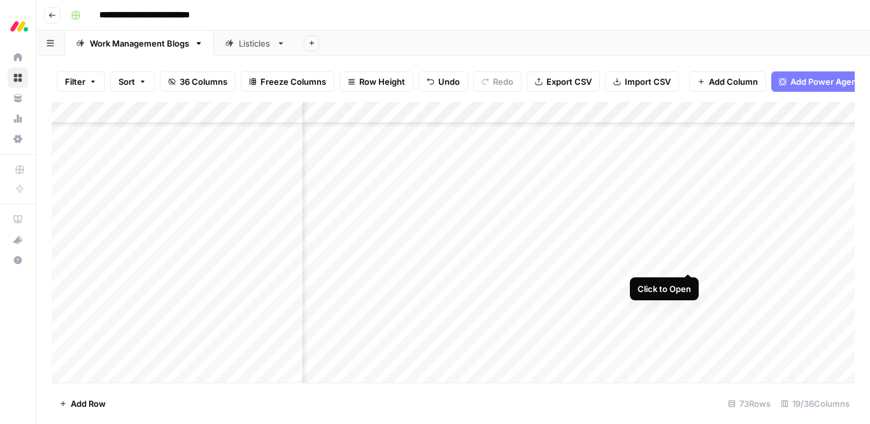
click at [685, 261] on div "Add Column" at bounding box center [453, 242] width 803 height 280
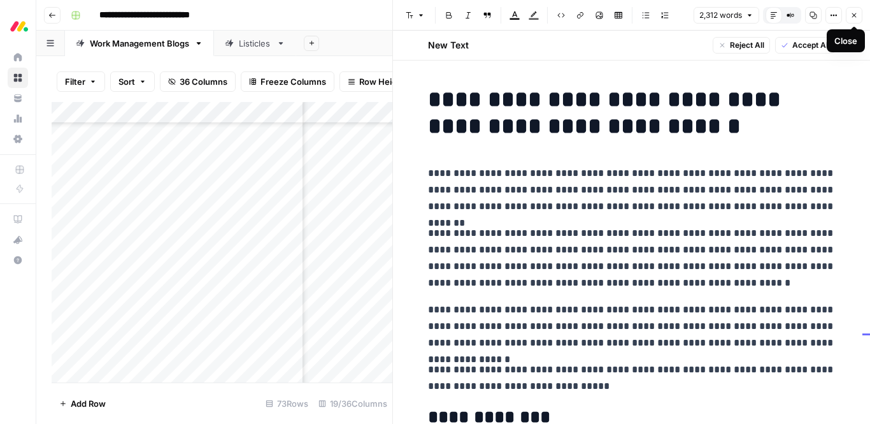
click at [855, 16] on icon "button" at bounding box center [854, 15] width 4 height 4
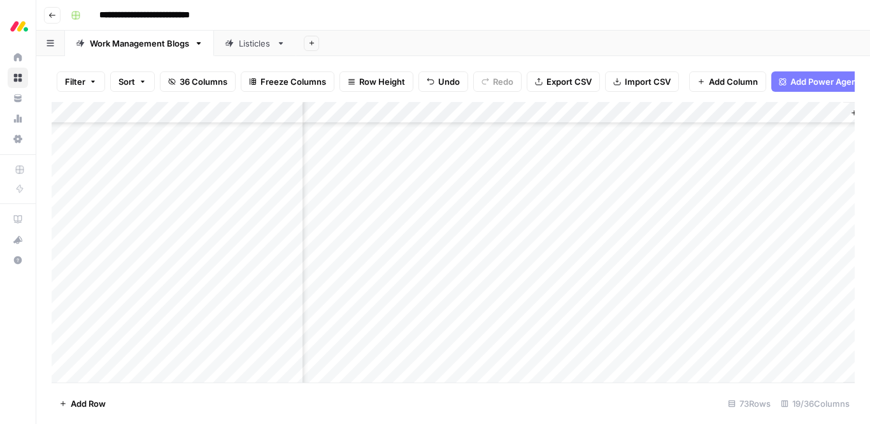
scroll to position [913, 1533]
click at [534, 261] on div "Add Column" at bounding box center [453, 242] width 803 height 280
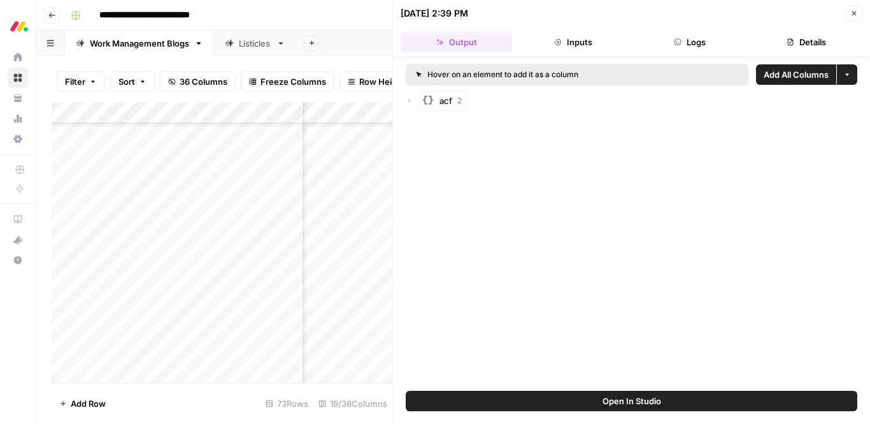
click at [859, 17] on button "Close" at bounding box center [854, 13] width 17 height 17
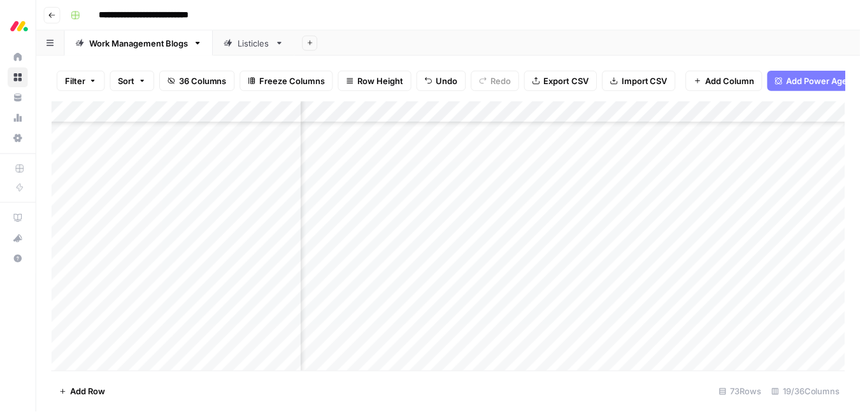
scroll to position [913, 948]
